Goal: Transaction & Acquisition: Download file/media

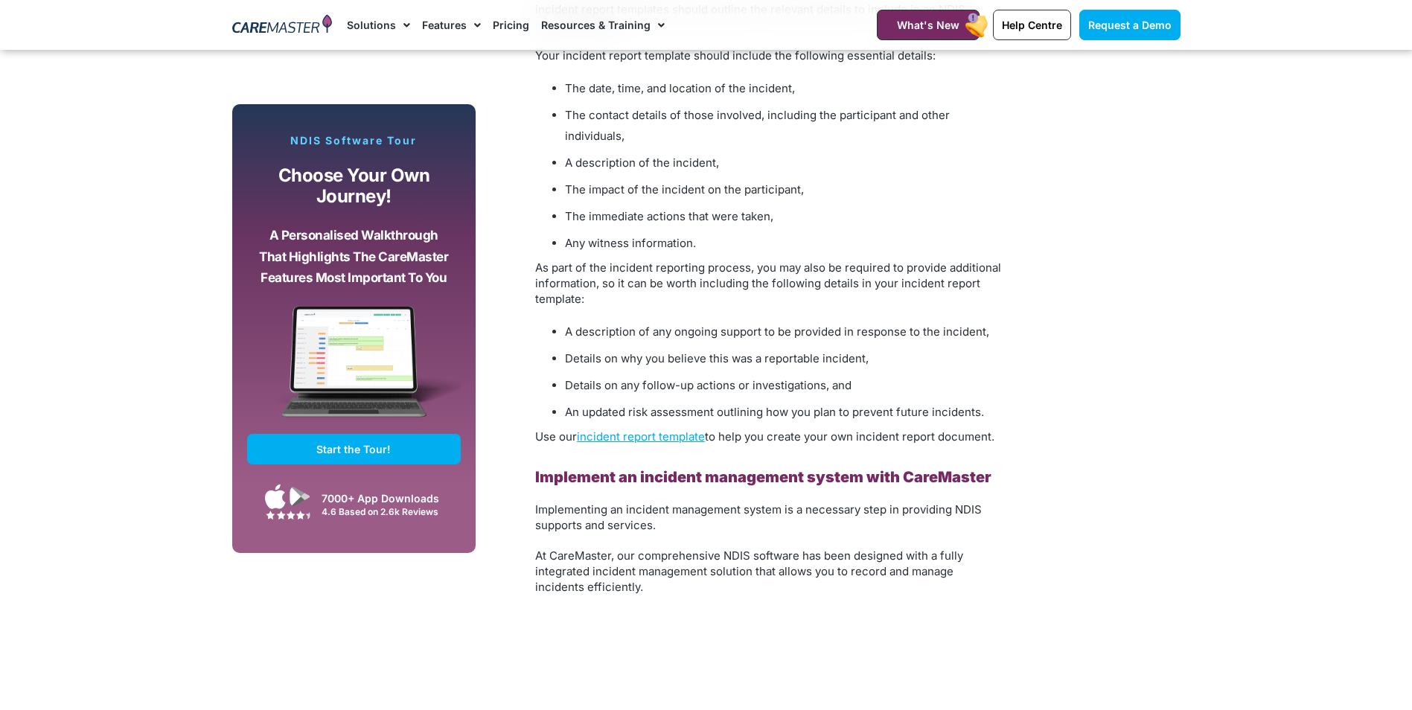
scroll to position [3777, 0]
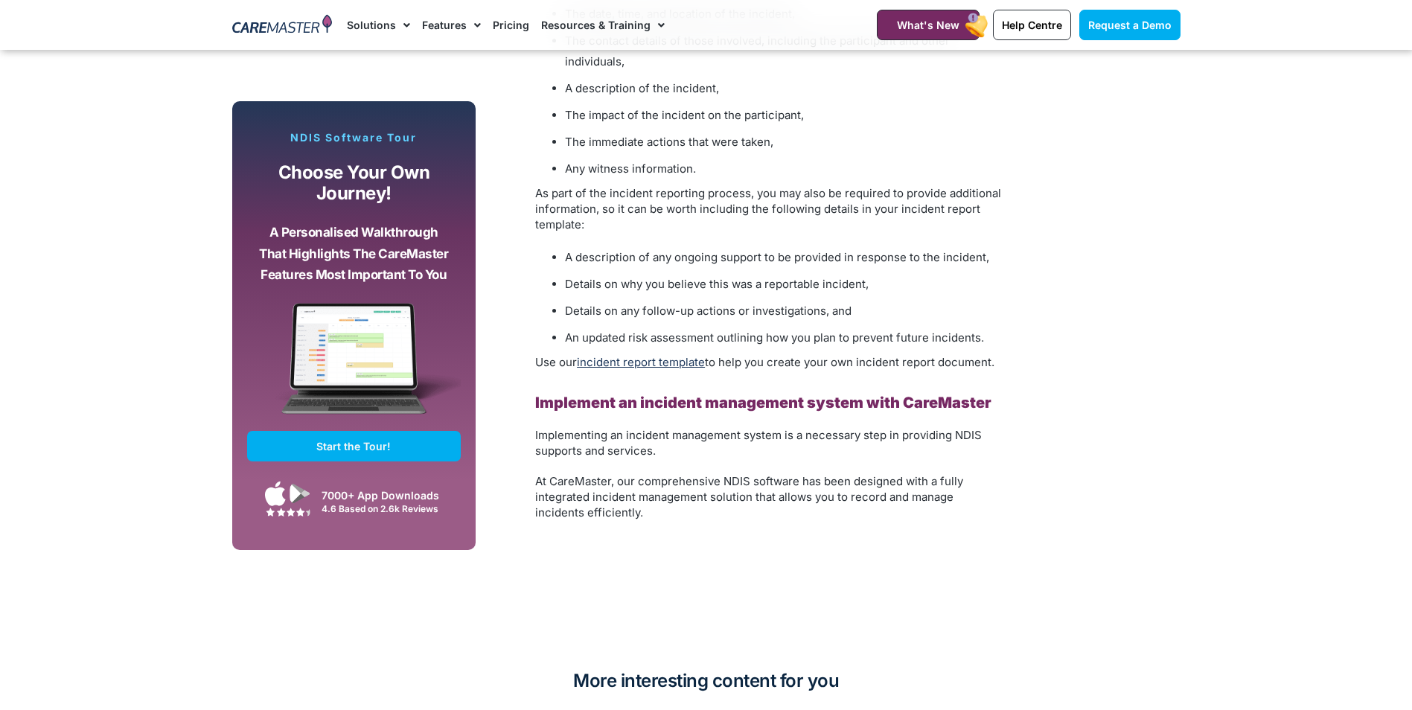
click at [675, 355] on link "incident report template" at bounding box center [641, 362] width 128 height 14
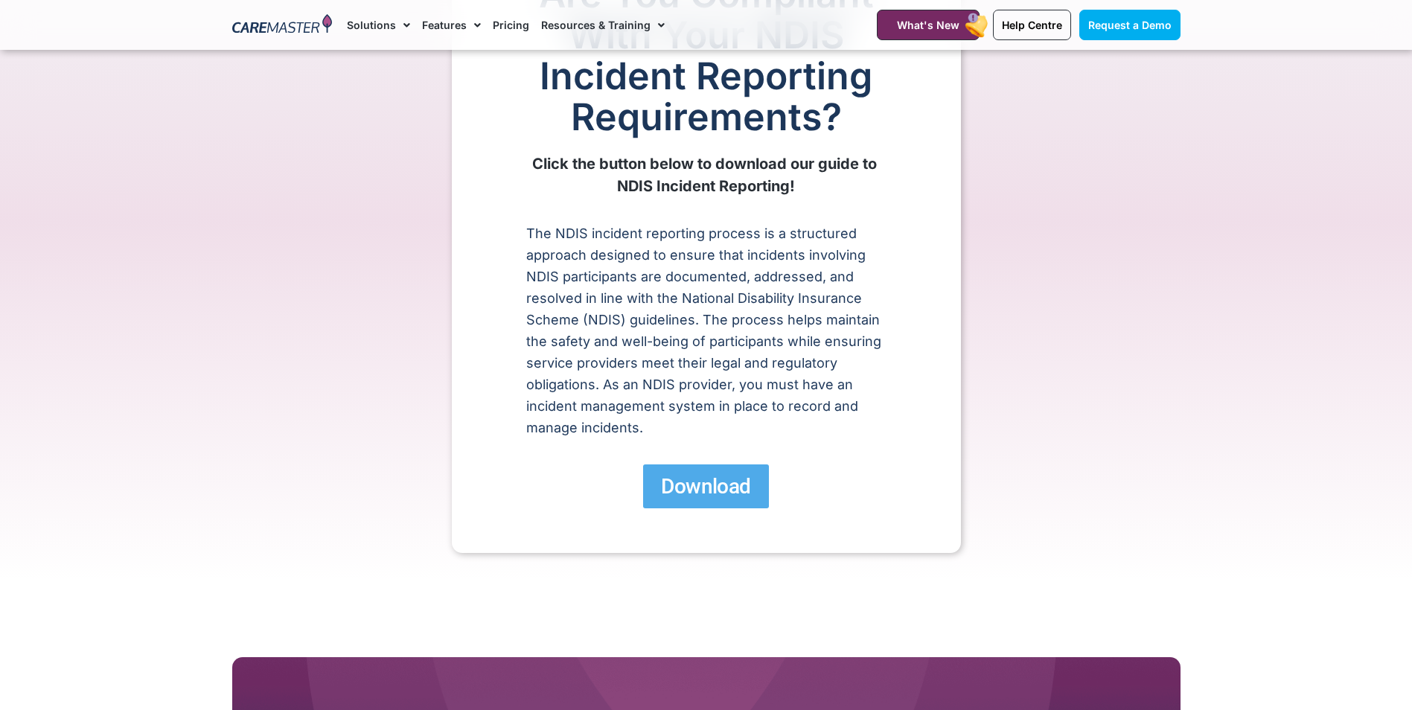
scroll to position [162, 0]
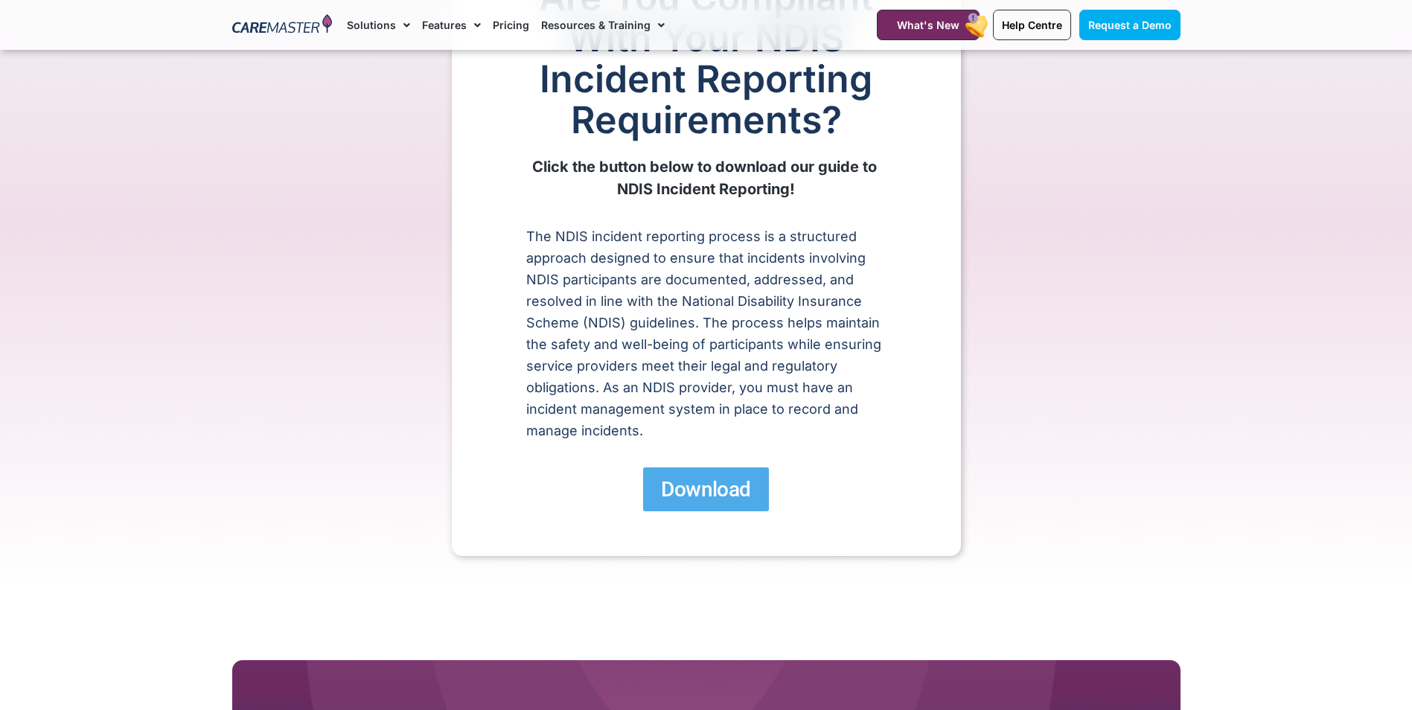
click at [704, 464] on div "Are You Compliant With Your NDIS Incident Reporting Requirements? Click the but…" at bounding box center [706, 244] width 509 height 624
click at [709, 477] on span "Download" at bounding box center [705, 490] width 89 height 26
